Goal: Communication & Community: Share content

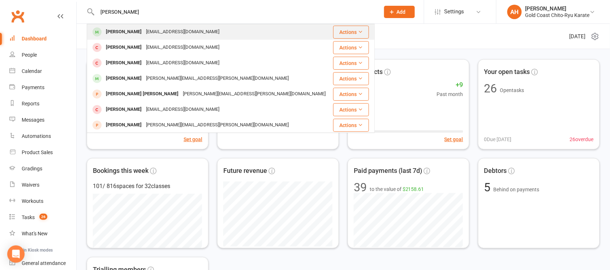
type input "[PERSON_NAME]"
click at [127, 31] on div "[PERSON_NAME]" at bounding box center [124, 32] width 40 height 10
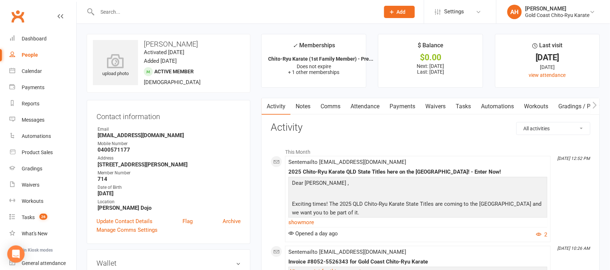
click at [336, 109] on link "Comms" at bounding box center [330, 106] width 30 height 17
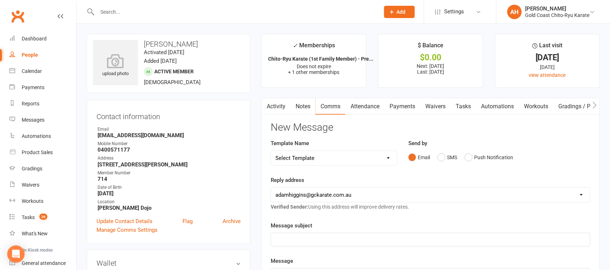
click at [386, 158] on select "Select Template [Email] Billing - Annual Payment due to be processed [Email] Bi…" at bounding box center [334, 158] width 126 height 14
click at [561, 200] on select "[EMAIL_ADDRESS][DOMAIN_NAME] [EMAIL_ADDRESS][DOMAIN_NAME] [EMAIL_ADDRESS][DOMAI…" at bounding box center [430, 195] width 319 height 14
drag, startPoint x: 576, startPoint y: 138, endPoint x: 551, endPoint y: 139, distance: 24.6
click at [36, 169] on div "Gradings" at bounding box center [32, 169] width 21 height 6
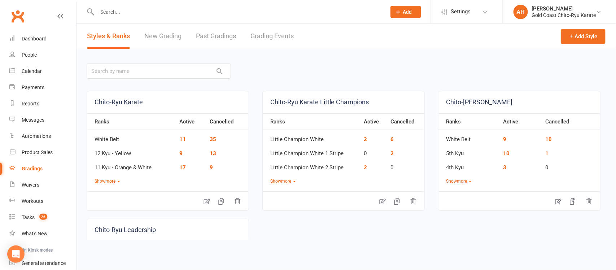
click at [264, 37] on link "Grading Events" at bounding box center [272, 36] width 43 height 25
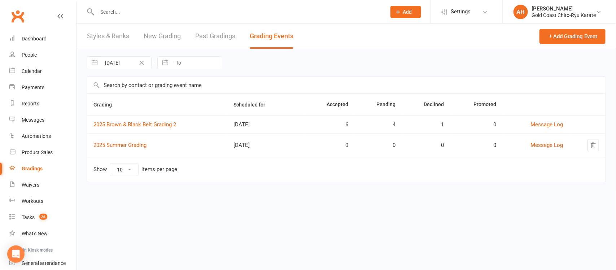
click at [146, 82] on input "text" at bounding box center [346, 85] width 519 height 17
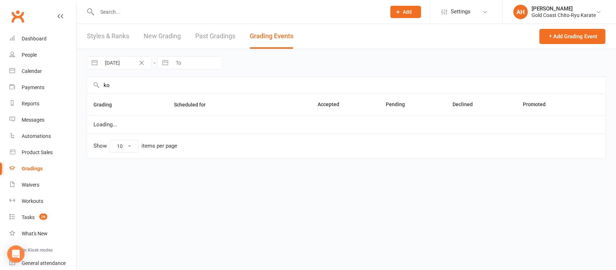
type input "k"
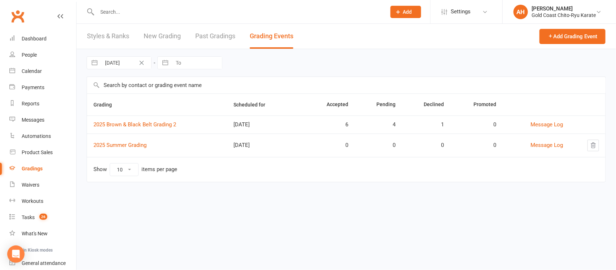
click at [118, 64] on input "[DATE]" at bounding box center [126, 63] width 50 height 12
select select "7"
select select "2025"
select select "8"
select select "2025"
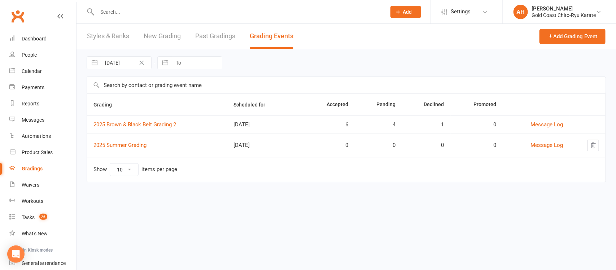
select select "9"
select select "2025"
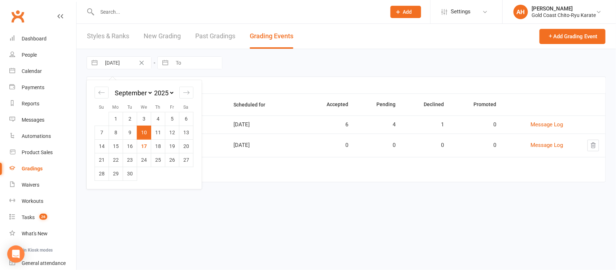
click at [96, 63] on button "button" at bounding box center [94, 63] width 13 height 12
click at [99, 93] on icon "Move backward to switch to the previous month." at bounding box center [102, 93] width 6 height 4
select select "5"
select select "2025"
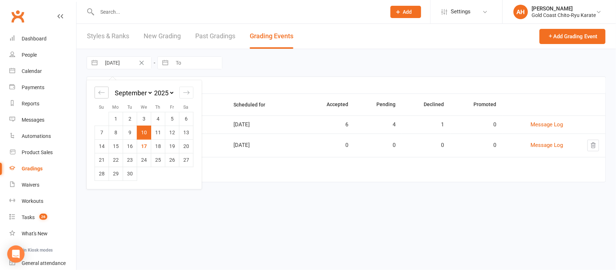
select select "6"
select select "2025"
click at [130, 116] on td "1" at bounding box center [130, 119] width 14 height 14
type input "[DATE]"
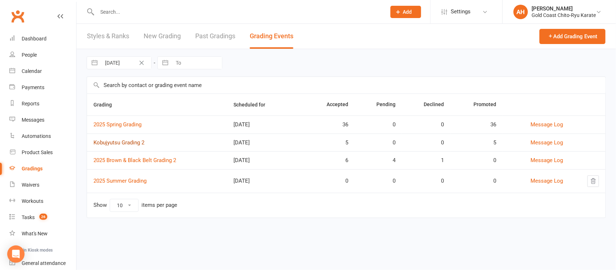
click at [123, 143] on link "Kobujyutsu Grading 2" at bounding box center [119, 142] width 51 height 6
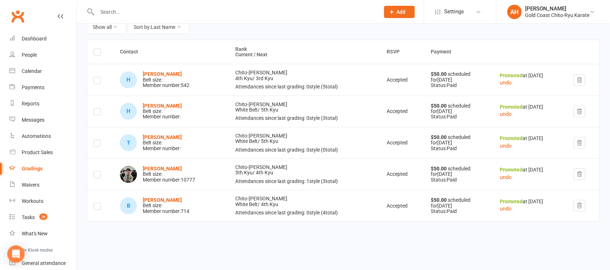
scroll to position [104, 0]
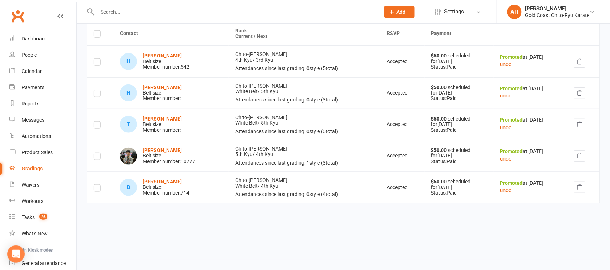
click at [98, 189] on label at bounding box center [97, 189] width 7 height 0
click at [98, 185] on input "checkbox" at bounding box center [97, 185] width 7 height 0
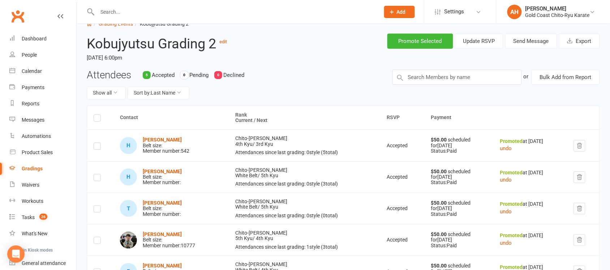
scroll to position [0, 0]
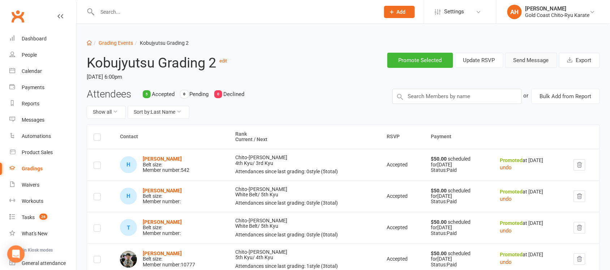
click at [532, 60] on button "Send Message" at bounding box center [531, 60] width 52 height 15
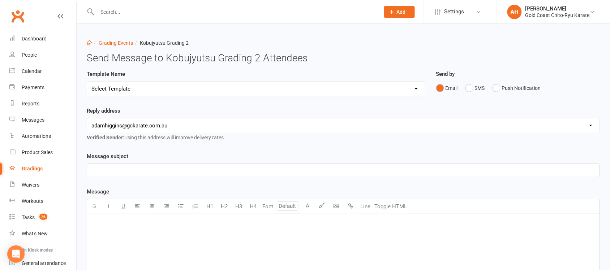
click at [416, 88] on select "Select Template [Email] Confirmation of Successful Grading [Email] Grading Even…" at bounding box center [256, 89] width 338 height 14
select select "19"
click at [87, 82] on select "Select Template [Email] Confirmation of Successful Grading [Email] Grading Even…" at bounding box center [256, 89] width 338 height 14
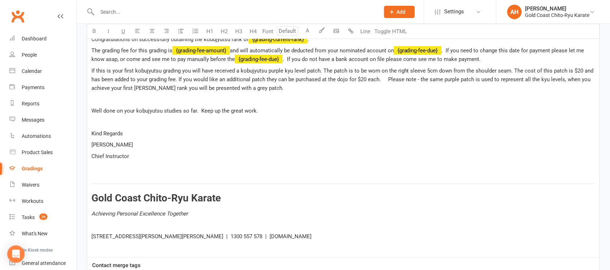
scroll to position [342, 0]
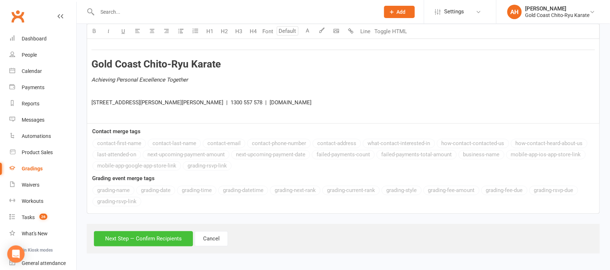
click at [142, 240] on button "Next Step — Confirm Recipients" at bounding box center [143, 238] width 99 height 15
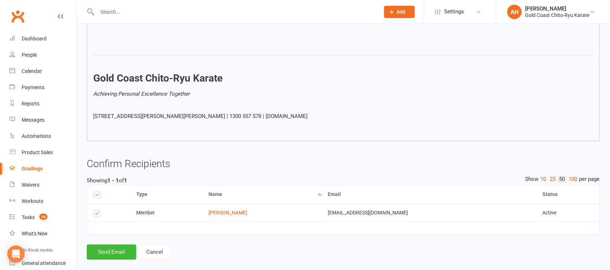
scroll to position [300, 0]
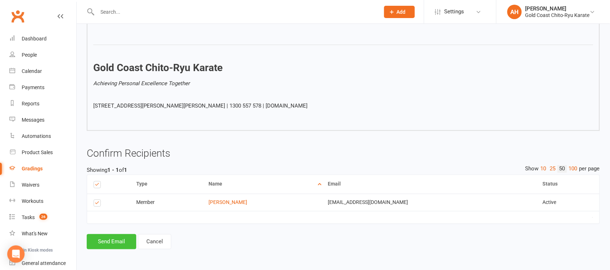
click at [107, 243] on button "Send Email" at bounding box center [111, 241] width 49 height 15
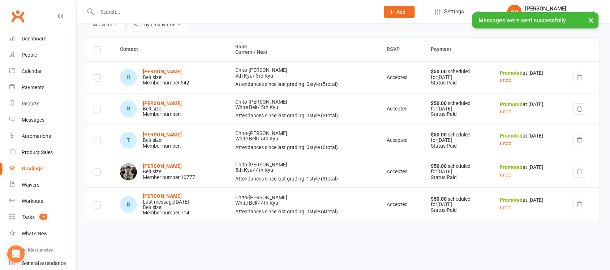
scroll to position [107, 0]
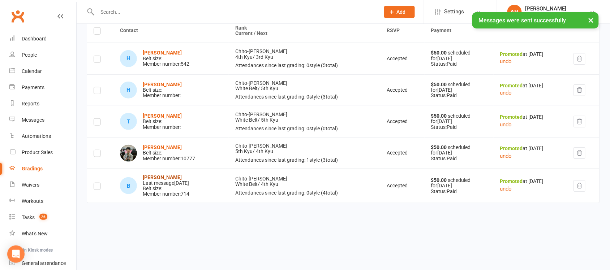
click at [165, 178] on strong "[PERSON_NAME]" at bounding box center [162, 177] width 39 height 6
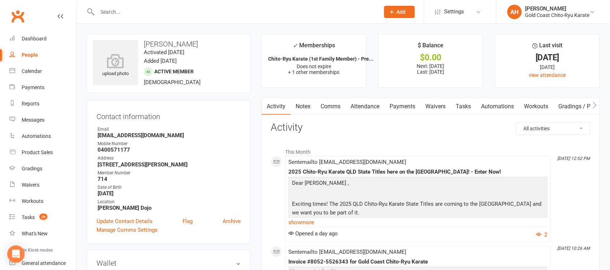
click at [408, 107] on link "Payments" at bounding box center [402, 106] width 36 height 17
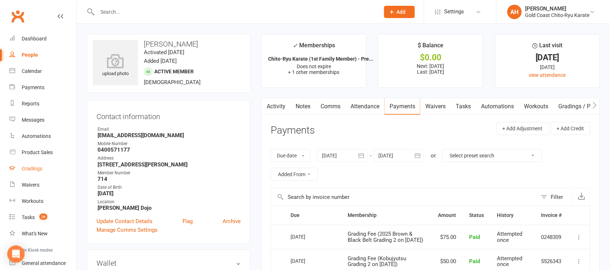
click at [31, 173] on link "Gradings" at bounding box center [42, 169] width 67 height 16
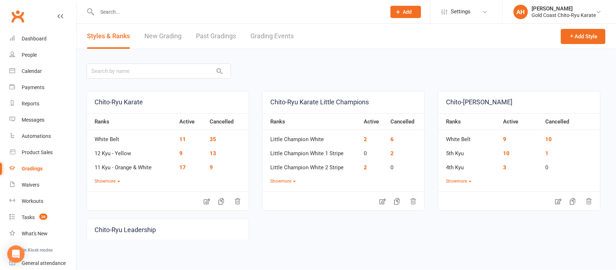
click at [288, 38] on link "Grading Events" at bounding box center [272, 36] width 43 height 25
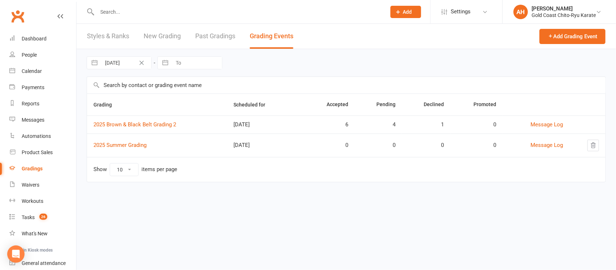
click at [98, 61] on button "button" at bounding box center [94, 63] width 13 height 12
select select "7"
select select "2025"
select select "8"
select select "2025"
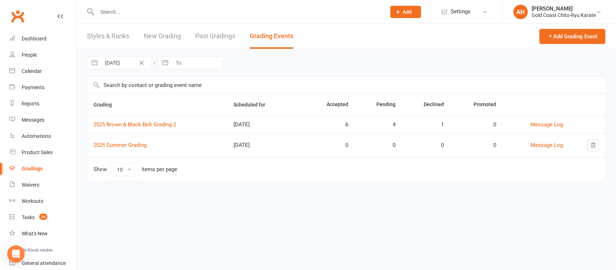
select select "9"
select select "2025"
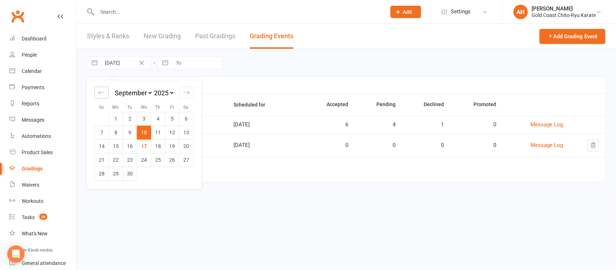
click at [98, 95] on icon "Move backward to switch to the previous month." at bounding box center [101, 92] width 7 height 7
select select "6"
select select "2025"
click at [129, 131] on td "5" at bounding box center [130, 133] width 14 height 14
type input "[DATE]"
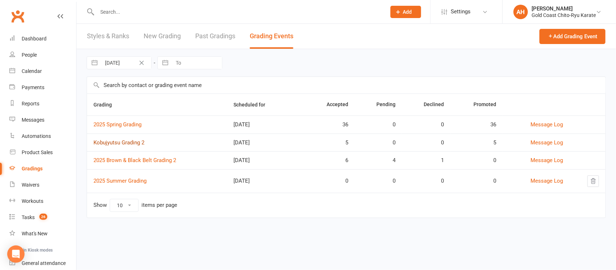
click at [127, 145] on link "Kobujyutsu Grading 2" at bounding box center [119, 142] width 51 height 6
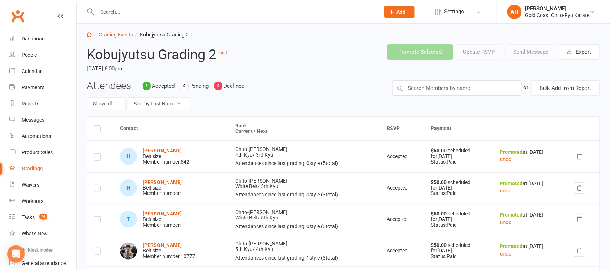
scroll to position [107, 0]
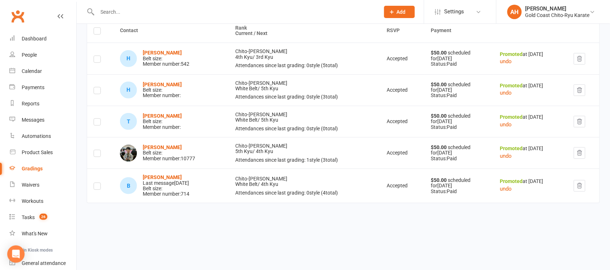
click at [96, 123] on label at bounding box center [97, 123] width 7 height 0
click at [96, 119] on input "checkbox" at bounding box center [97, 119] width 7 height 0
click at [95, 92] on label at bounding box center [97, 92] width 7 height 0
click at [95, 87] on input "checkbox" at bounding box center [97, 87] width 7 height 0
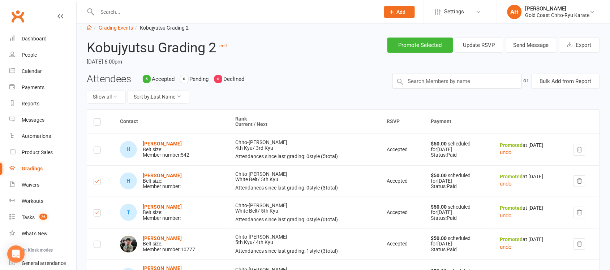
scroll to position [0, 0]
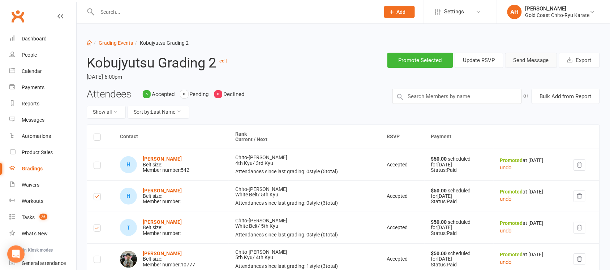
click at [540, 60] on button "Send Message" at bounding box center [531, 60] width 52 height 15
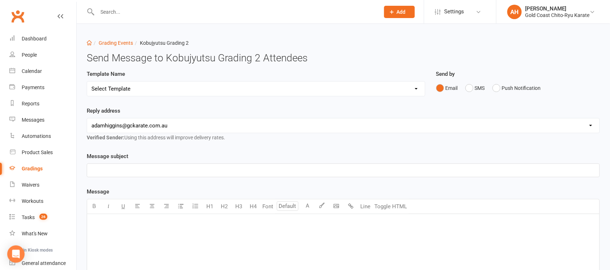
click at [418, 87] on select "Select Template [Email] Confirmation of Successful Grading [Email] Grading Even…" at bounding box center [256, 89] width 338 height 14
select select "19"
click at [87, 82] on select "Select Template [Email] Confirmation of Successful Grading [Email] Grading Even…" at bounding box center [256, 89] width 338 height 14
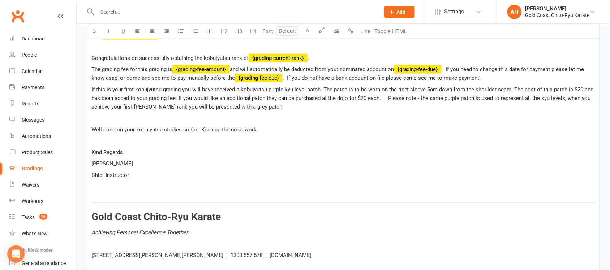
scroll to position [185, 0]
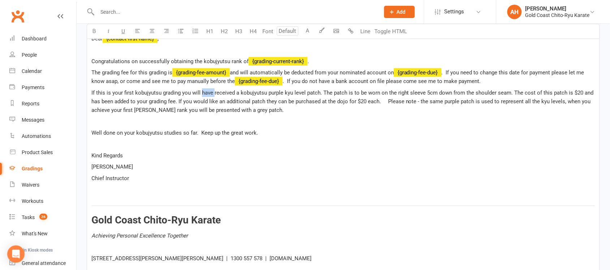
drag, startPoint x: 214, startPoint y: 93, endPoint x: 201, endPoint y: 91, distance: 12.4
click at [201, 91] on span "If this is your first kobujyutsu grading you will have received a kobujyutsu pu…" at bounding box center [342, 102] width 503 height 24
drag, startPoint x: 221, startPoint y: 93, endPoint x: 217, endPoint y: 93, distance: 3.6
click at [217, 93] on span "If this is your first kobujyutsu grading you will received a kobujyutsu purple …" at bounding box center [341, 102] width 501 height 24
click at [495, 92] on span "If this is your first kobujyutsu grading you will receive a kobujyutsu purple k…" at bounding box center [340, 102] width 498 height 24
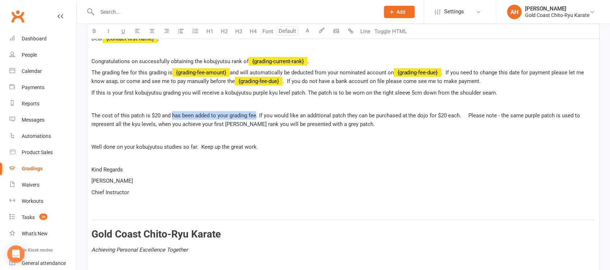
drag, startPoint x: 255, startPoint y: 114, endPoint x: 173, endPoint y: 114, distance: 82.7
click at [173, 114] on span "The cost of this patch is $20 and has been added to your grading fee. If you wo…" at bounding box center [336, 119] width 490 height 15
click at [352, 128] on p "The cost of this patch is $20 and is payable on collection of your patch. If yo…" at bounding box center [342, 119] width 503 height 17
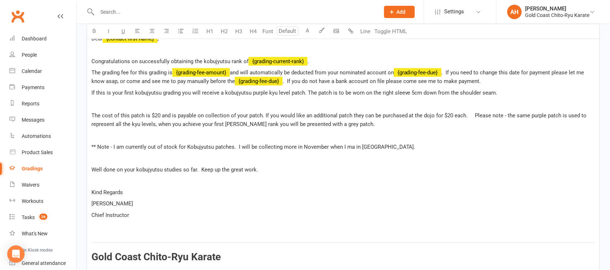
click at [264, 172] on p "Well done on your kobujyutsu studies so far. Keep up the great work." at bounding box center [342, 169] width 503 height 9
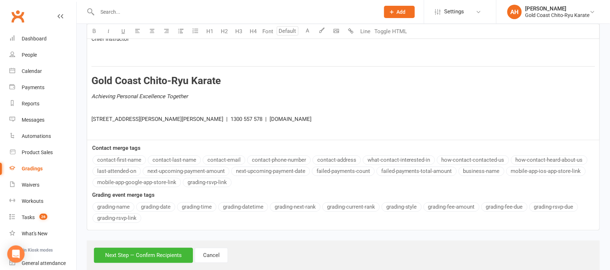
scroll to position [379, 0]
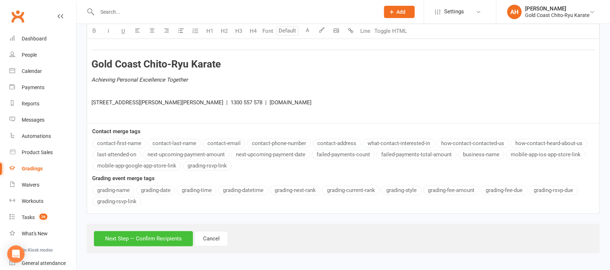
click at [147, 238] on button "Next Step — Confirm Recipients" at bounding box center [143, 238] width 99 height 15
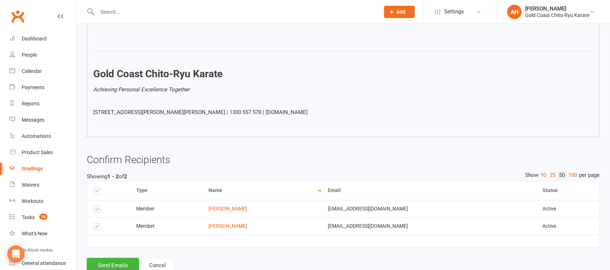
scroll to position [355, 0]
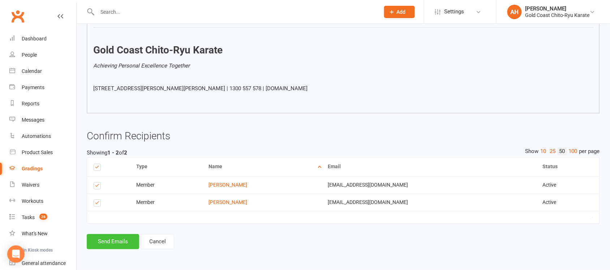
click at [122, 244] on button "Send Emails" at bounding box center [113, 241] width 52 height 15
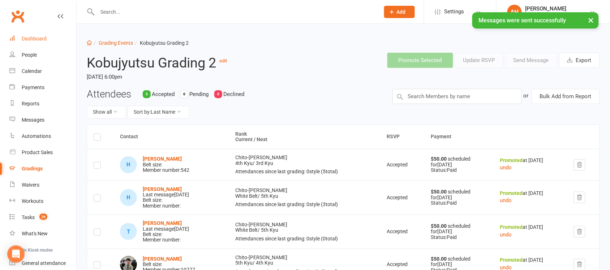
click at [35, 42] on div "Dashboard" at bounding box center [34, 39] width 25 height 6
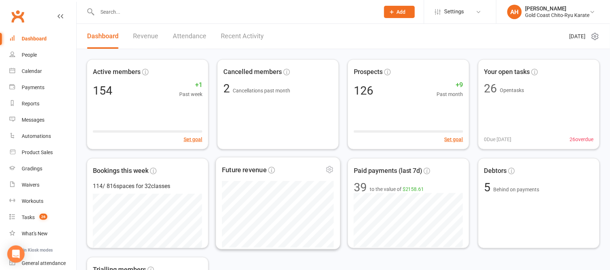
scroll to position [335, 0]
